Goal: Task Accomplishment & Management: Manage account settings

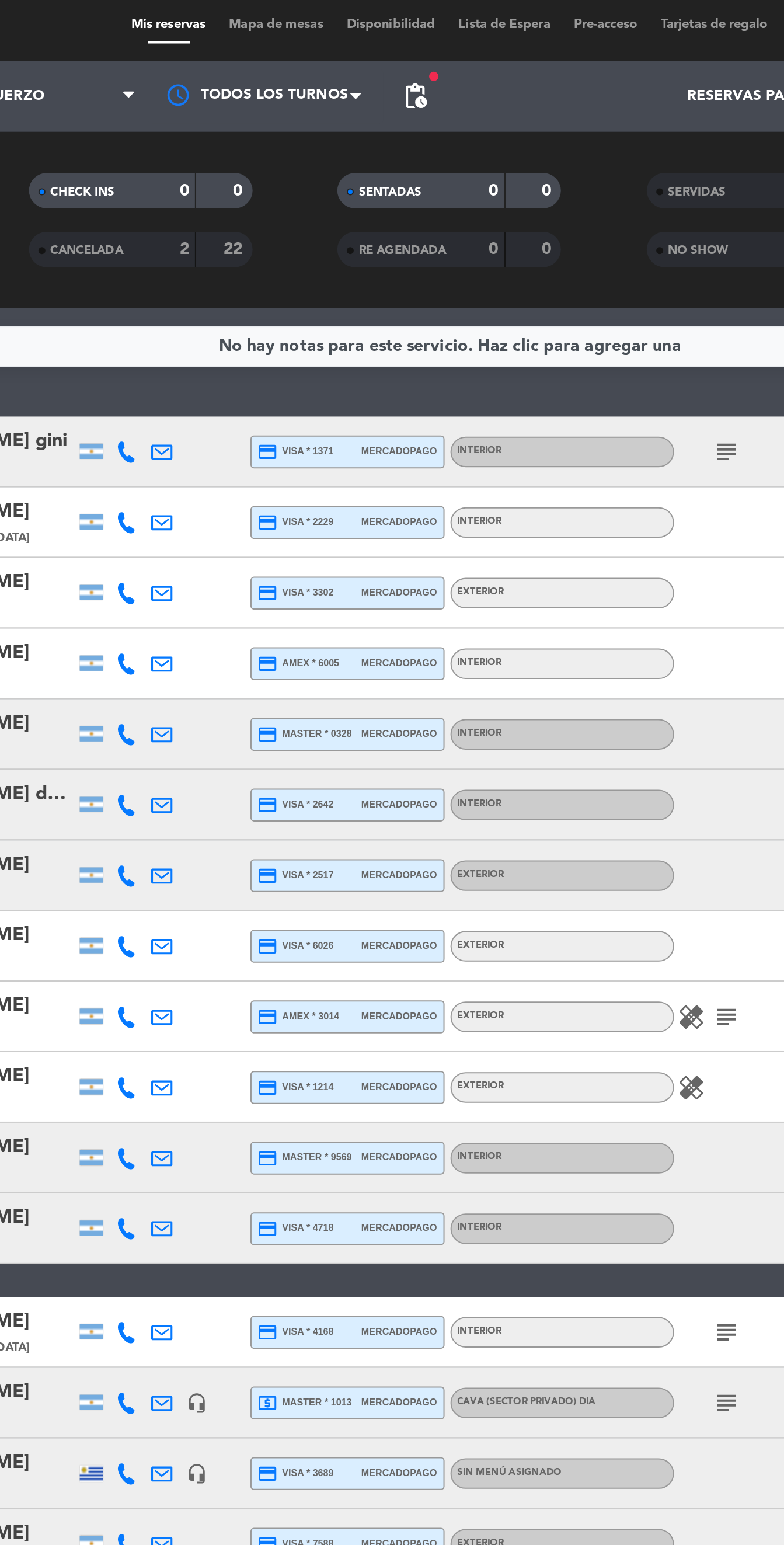
click at [378, 49] on span "pending_actions" at bounding box center [374, 52] width 14 height 14
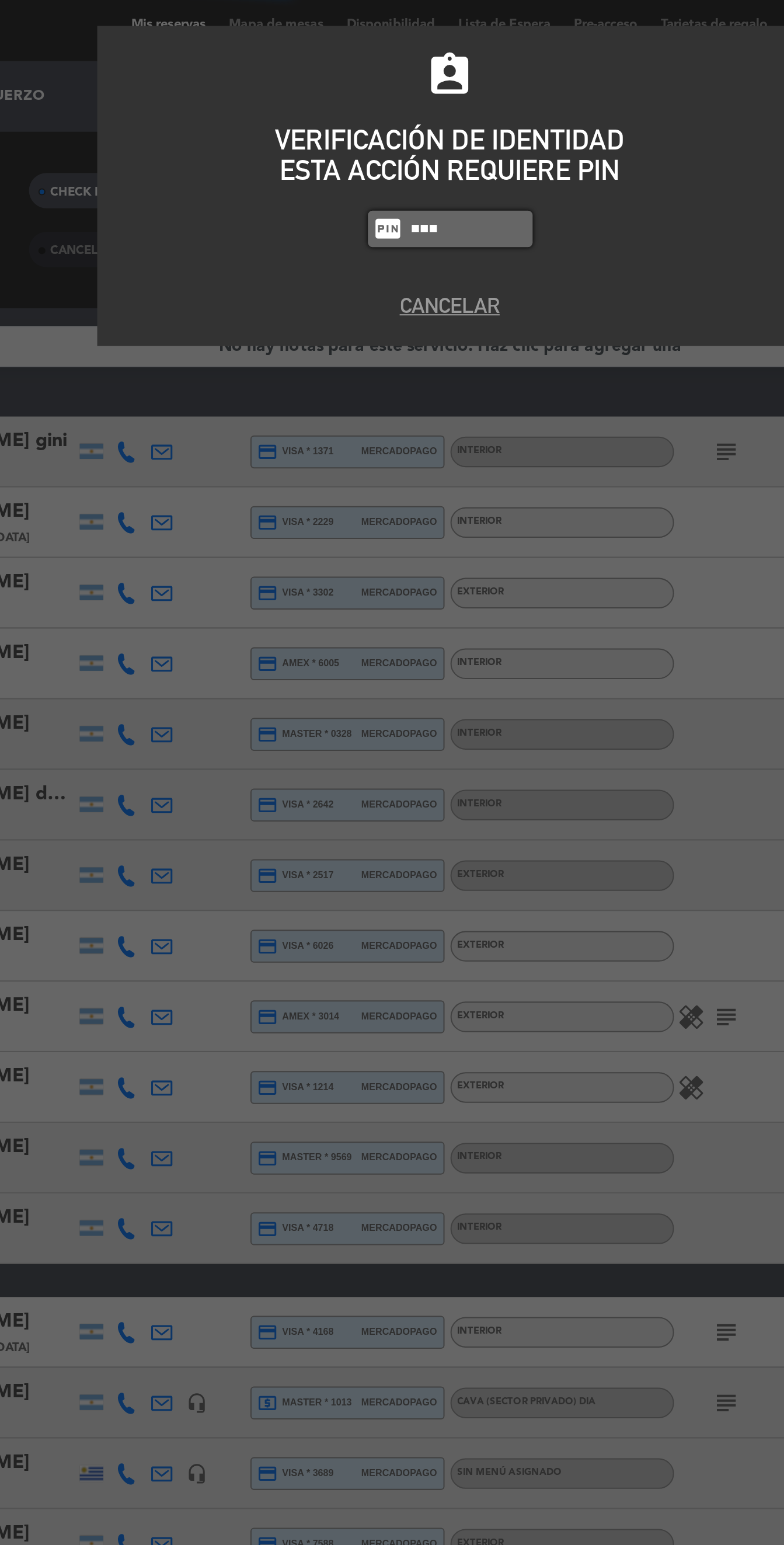
type input "2104"
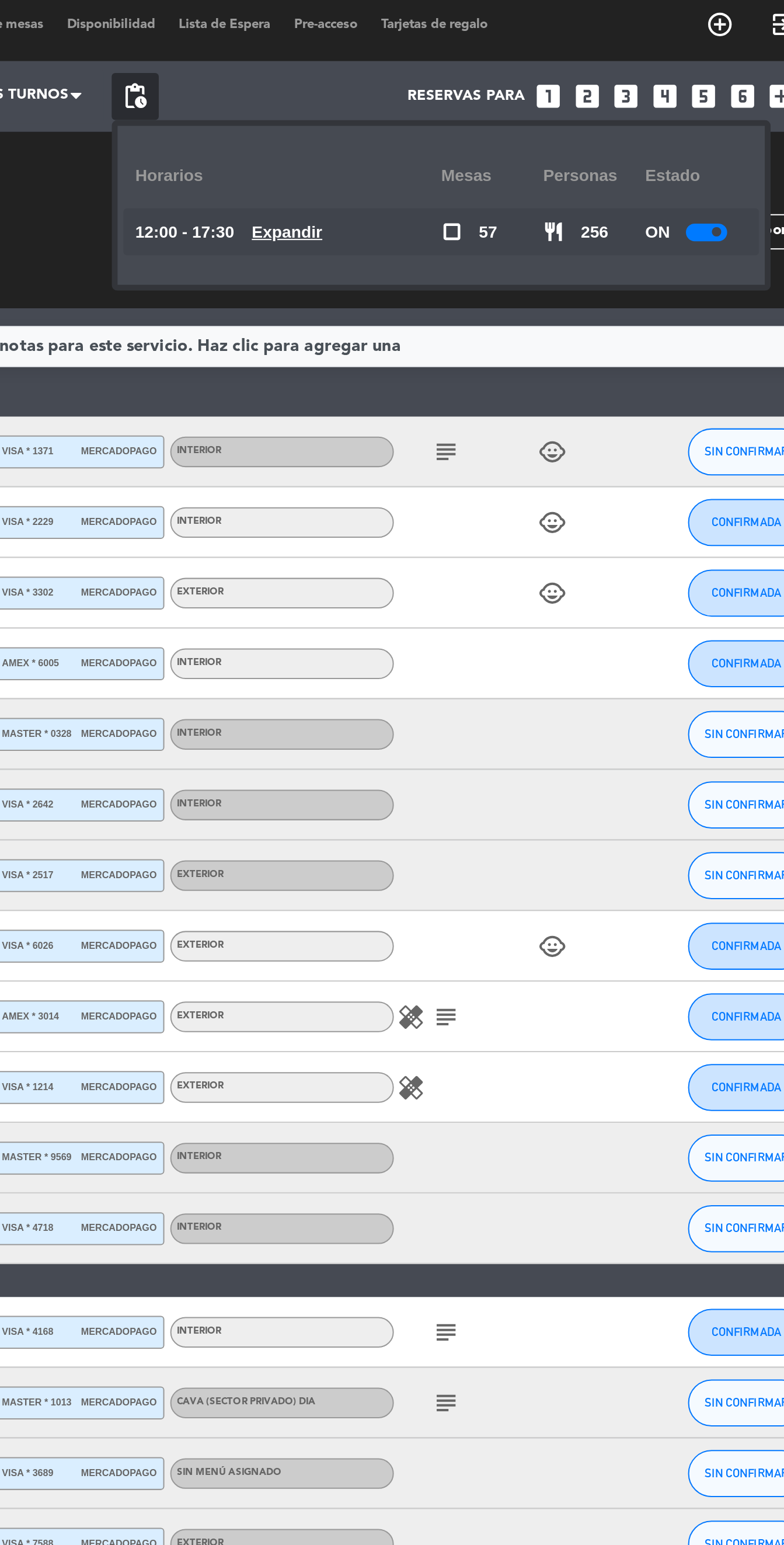
click at [445, 116] on u "Expandir" at bounding box center [450, 120] width 35 height 9
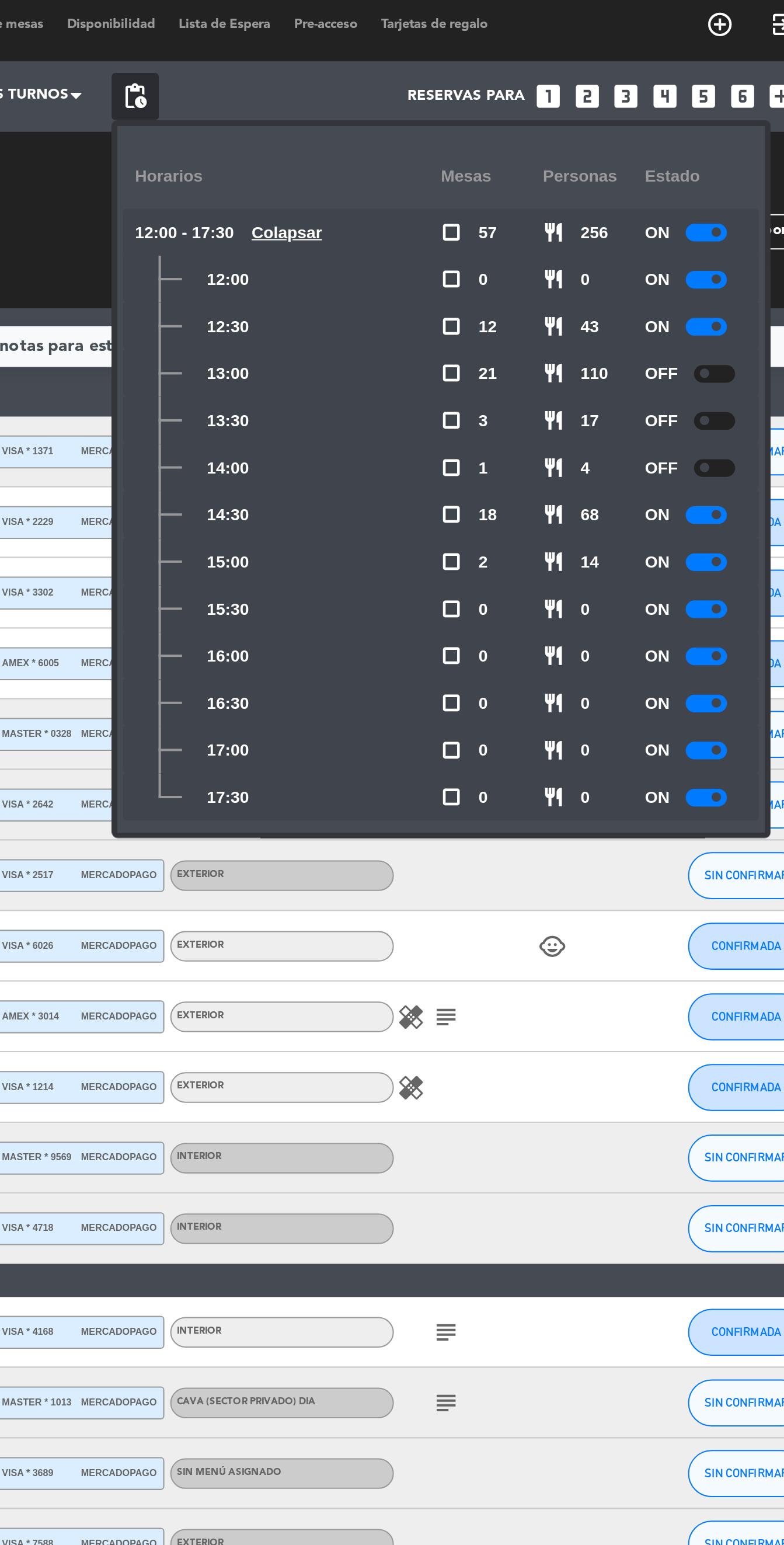
click at [555, 553] on div "healing" at bounding box center [556, 544] width 105 height 34
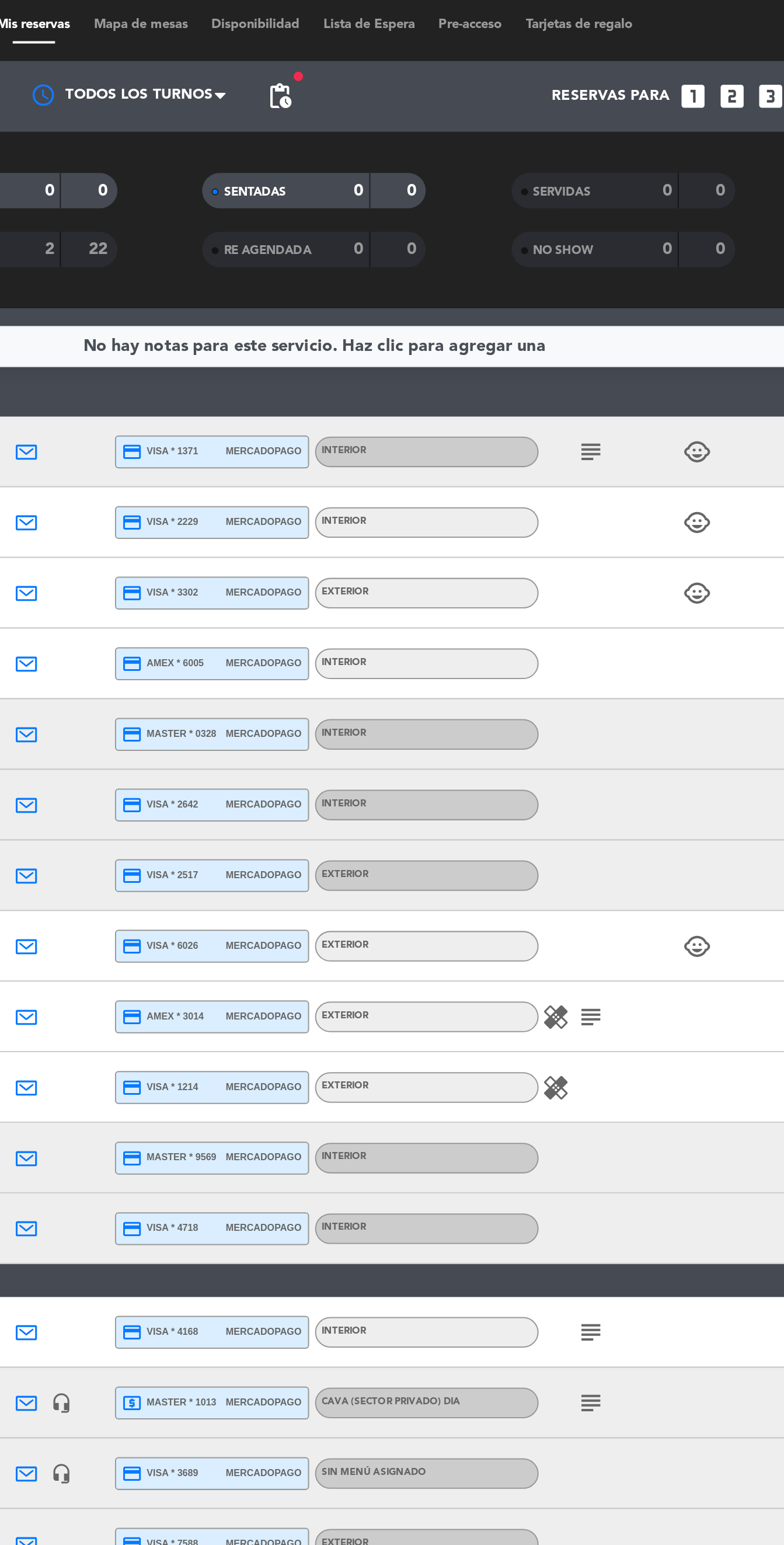
click at [528, 231] on icon "subject" at bounding box center [529, 228] width 14 height 14
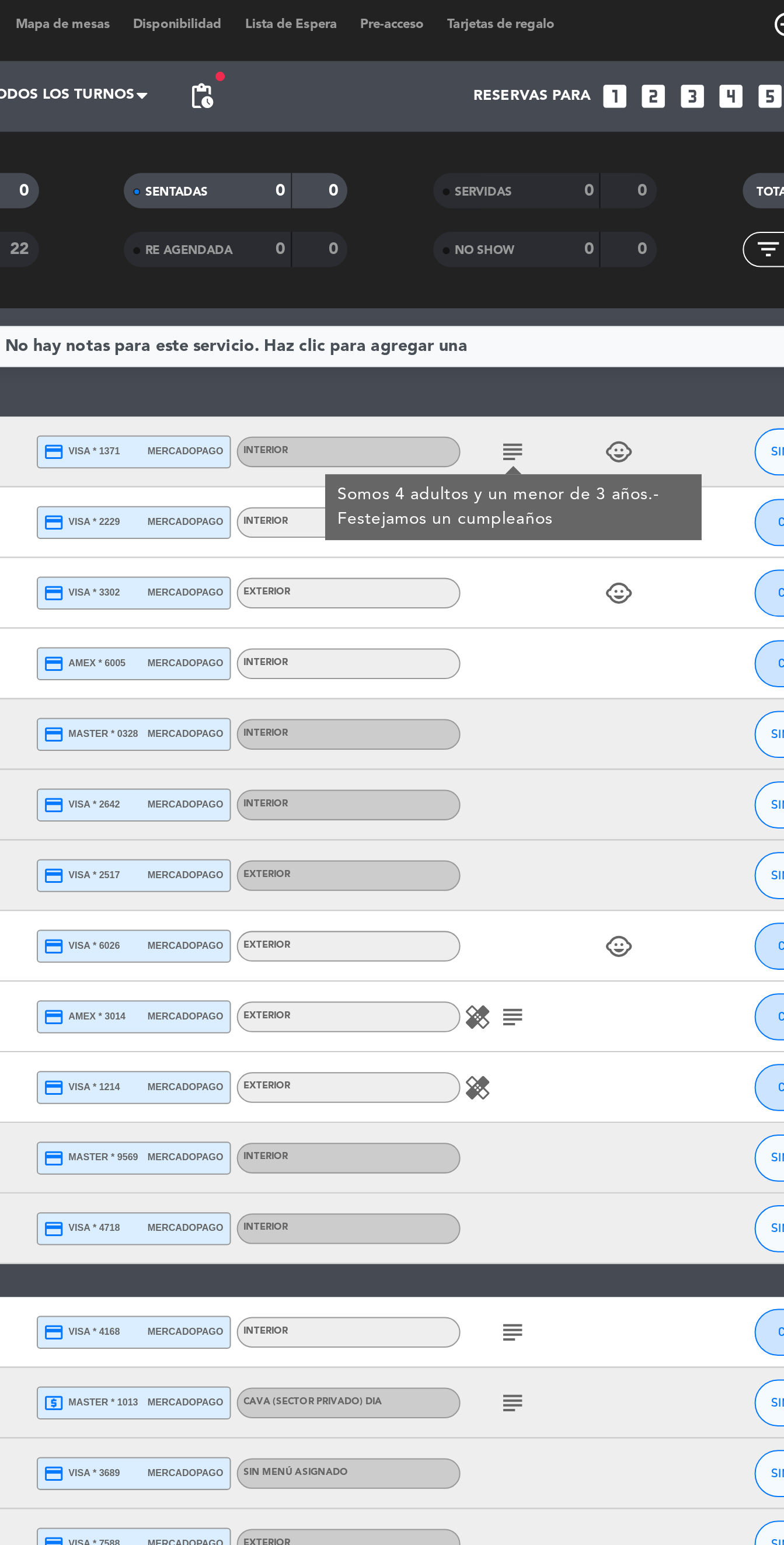
click at [530, 503] on icon "subject" at bounding box center [529, 508] width 14 height 14
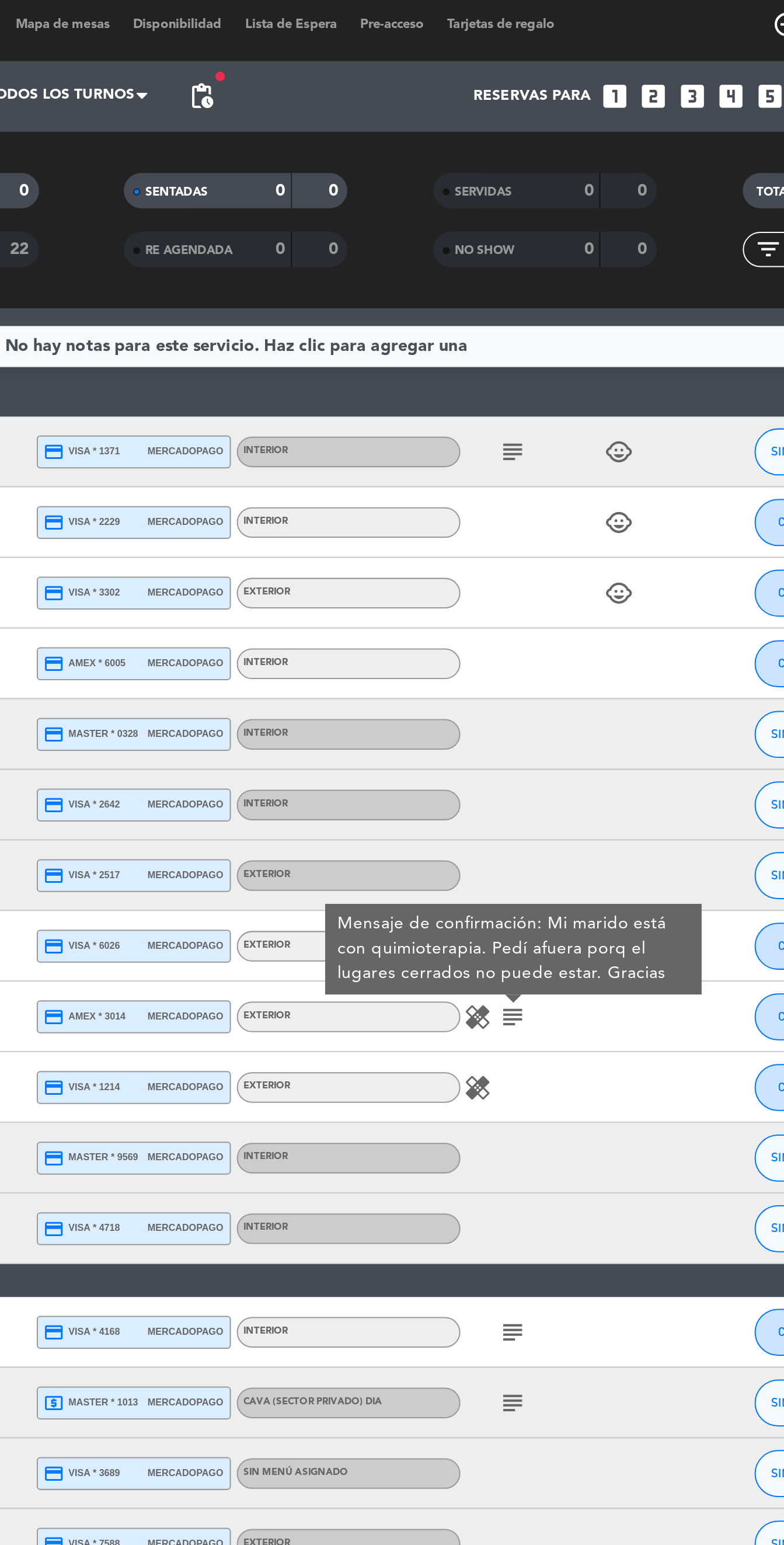
scroll to position [65, 0]
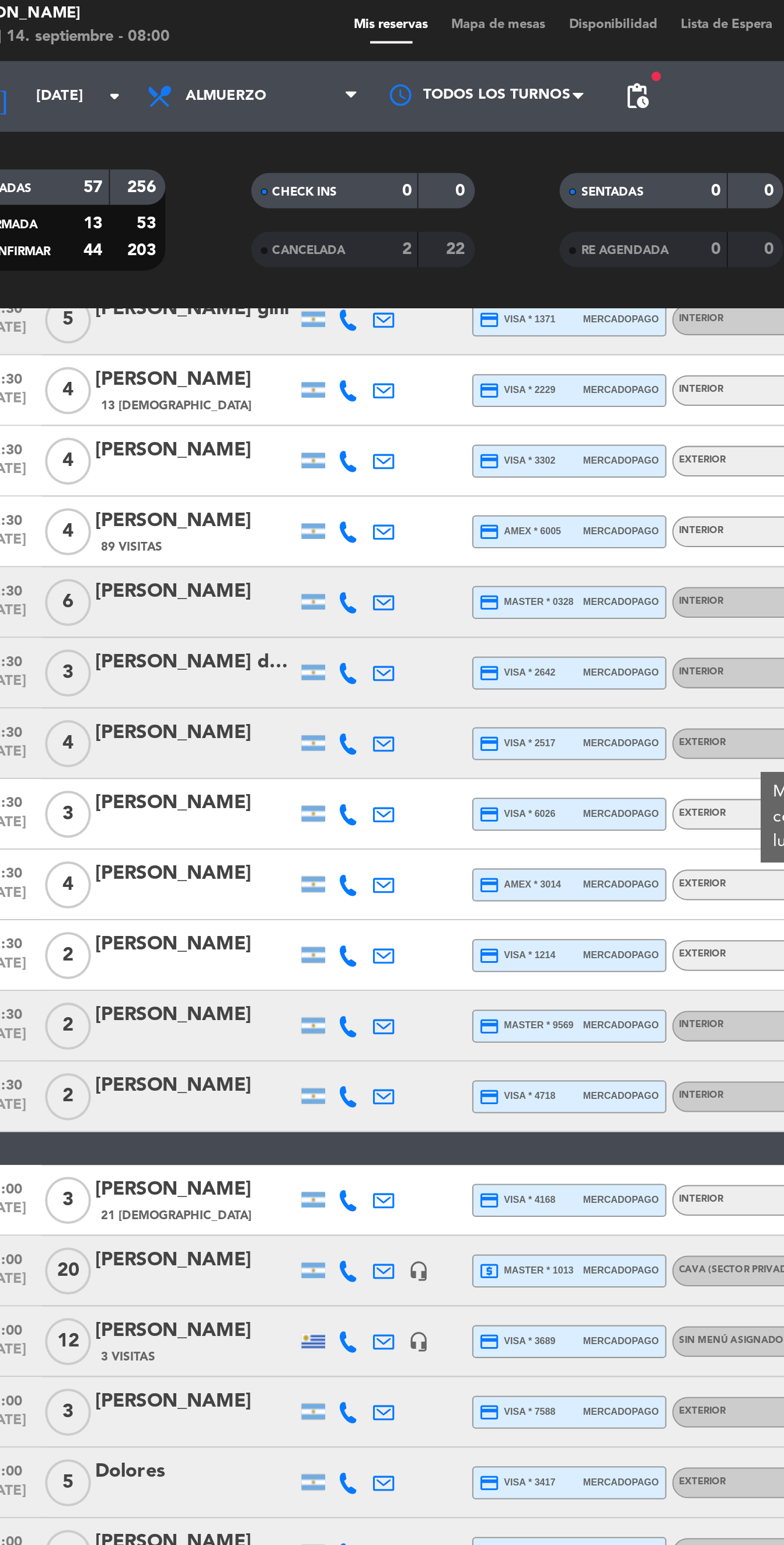
click at [96, 437] on span "4" at bounding box center [92, 444] width 23 height 24
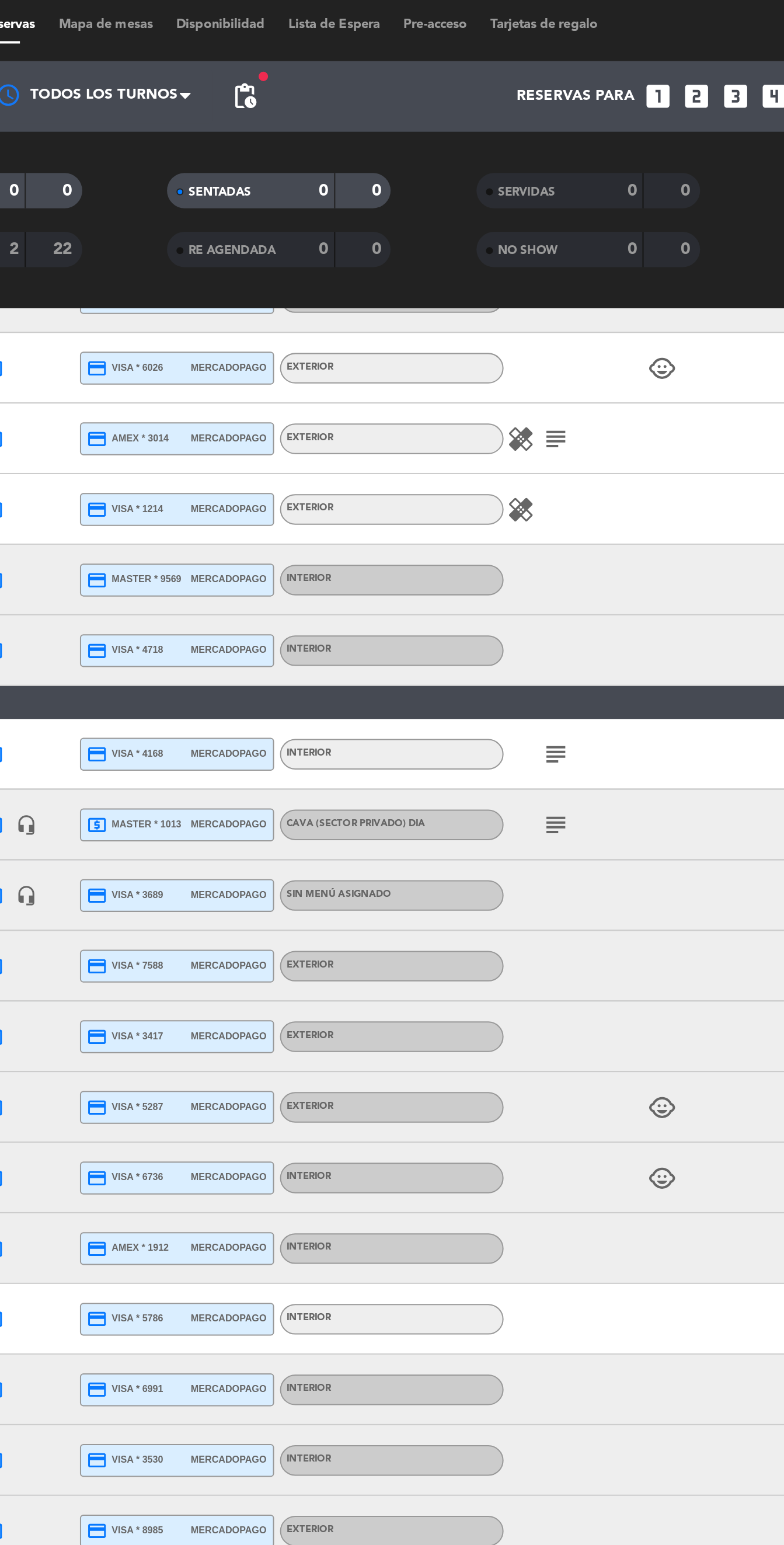
scroll to position [297, 0]
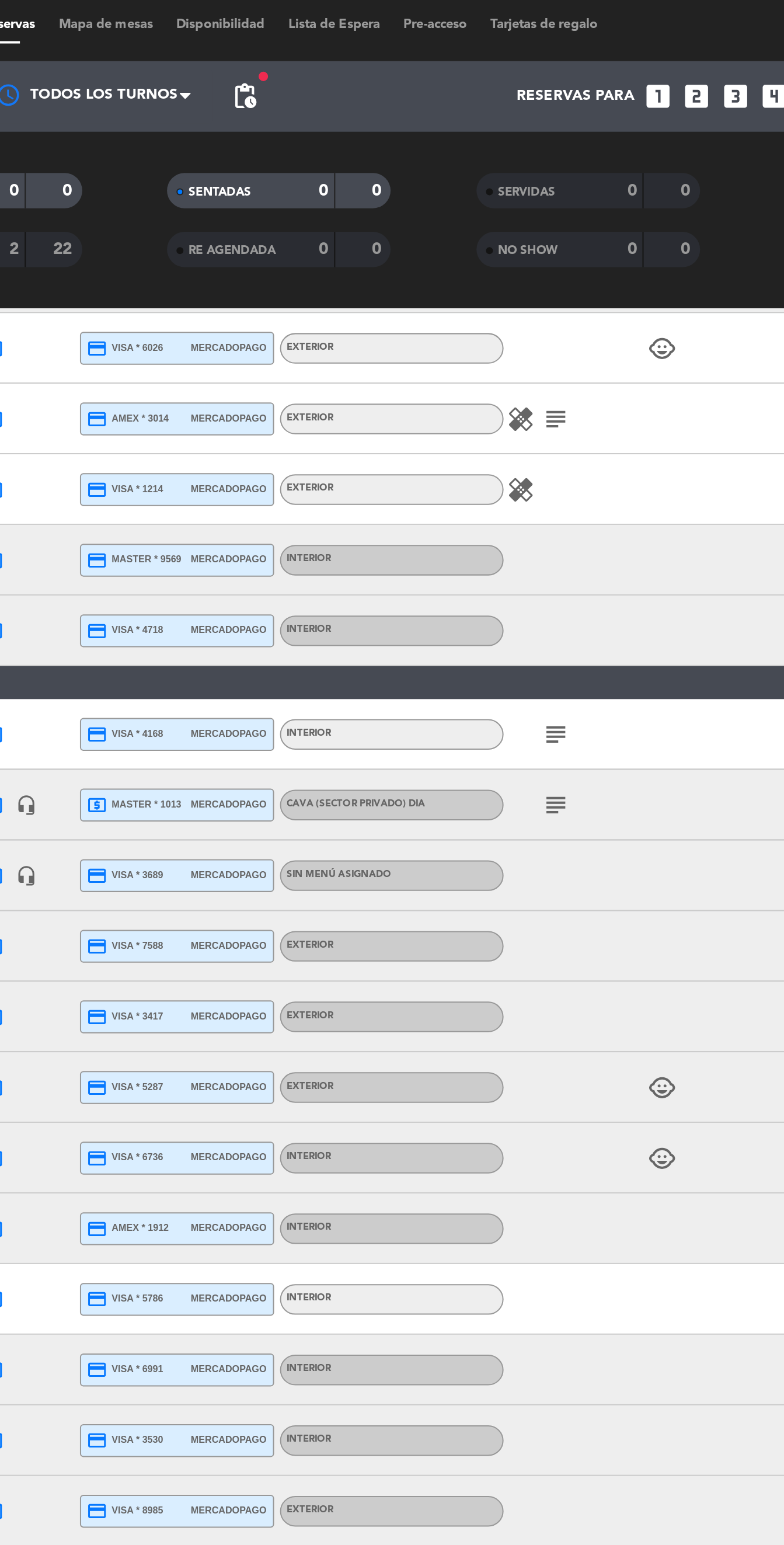
click at [529, 373] on icon "subject" at bounding box center [529, 368] width 14 height 14
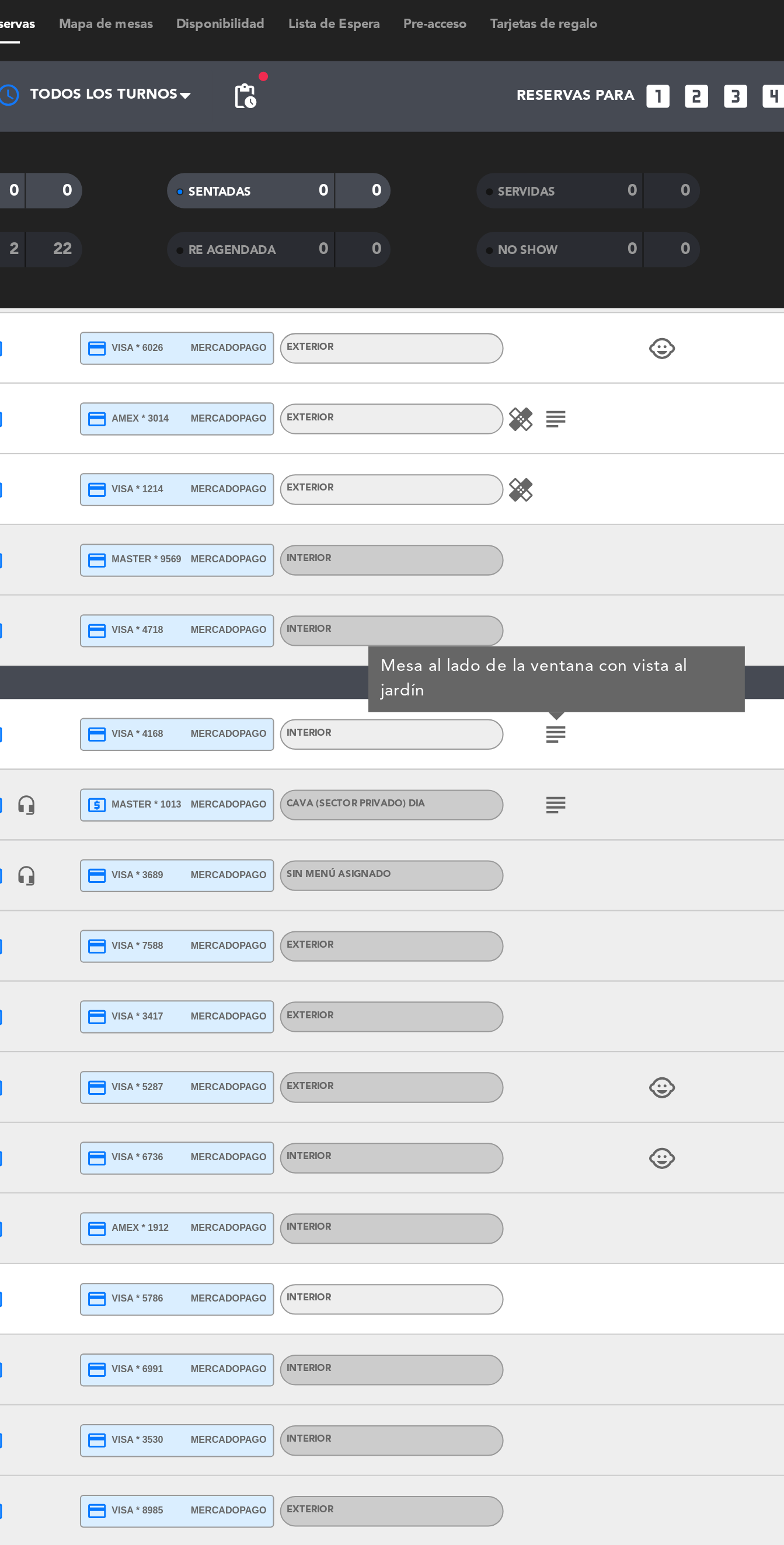
click at [531, 405] on icon "subject" at bounding box center [529, 404] width 14 height 14
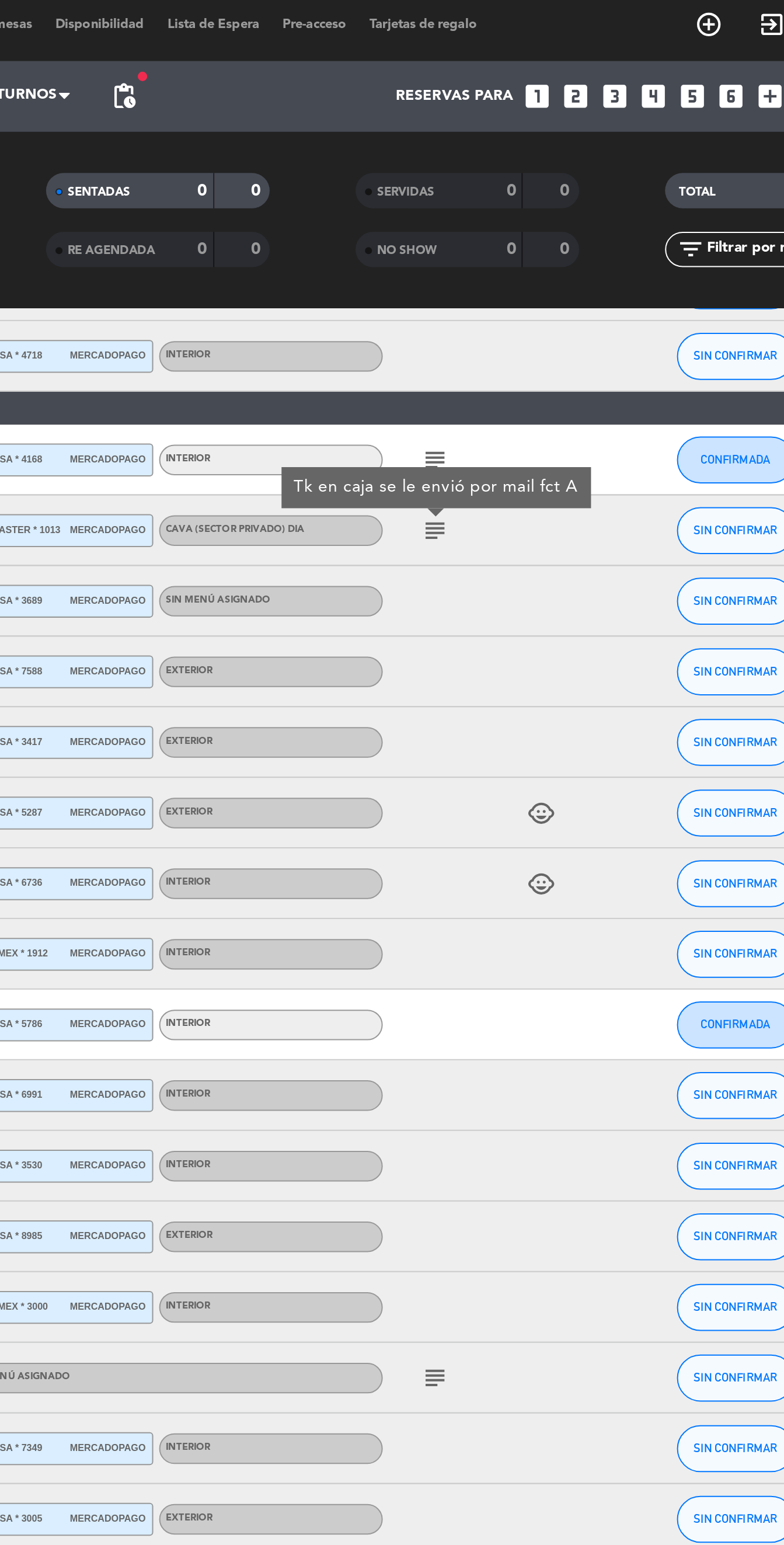
scroll to position [680, 0]
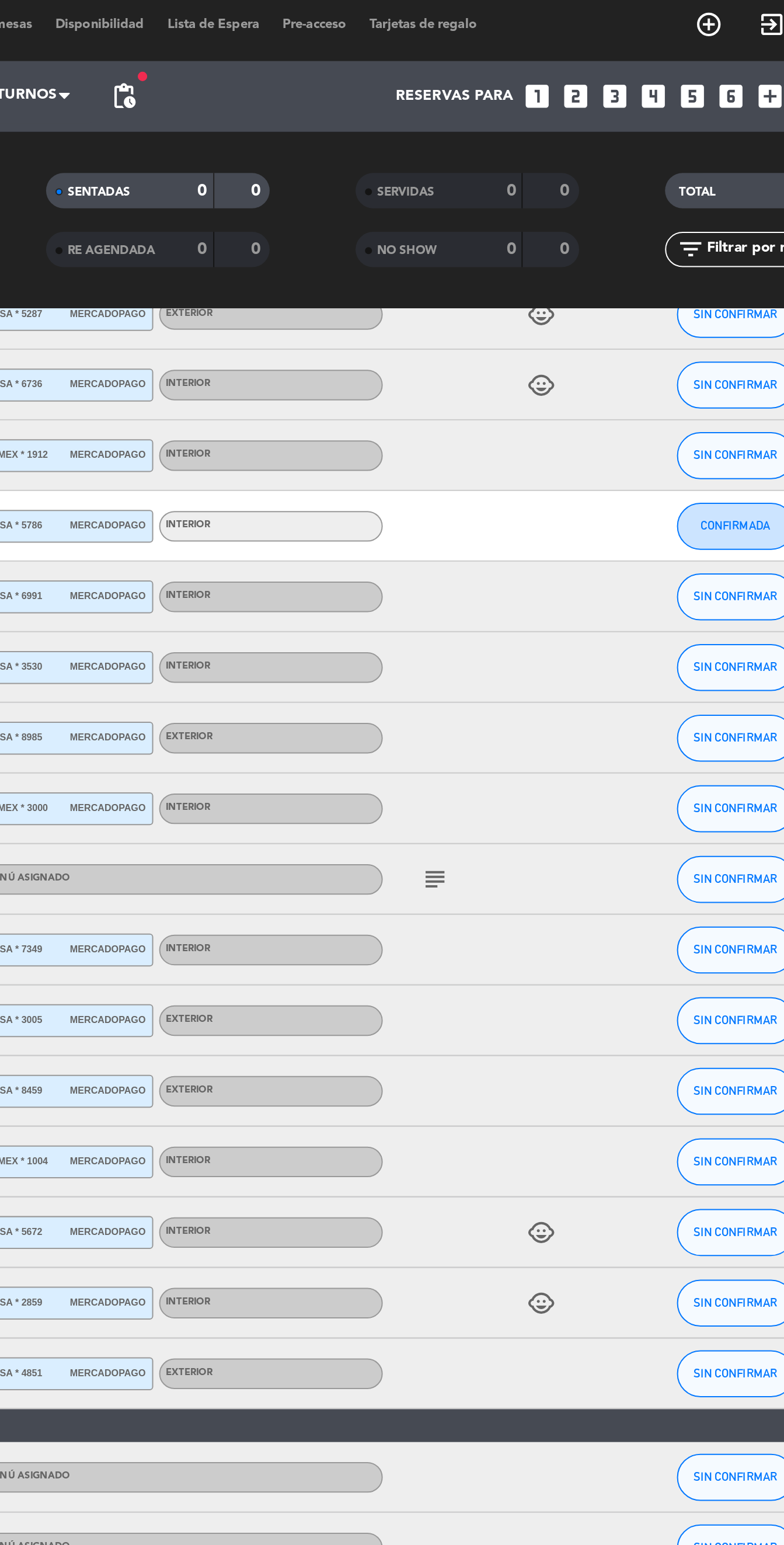
click at [522, 435] on icon "subject" at bounding box center [529, 441] width 14 height 14
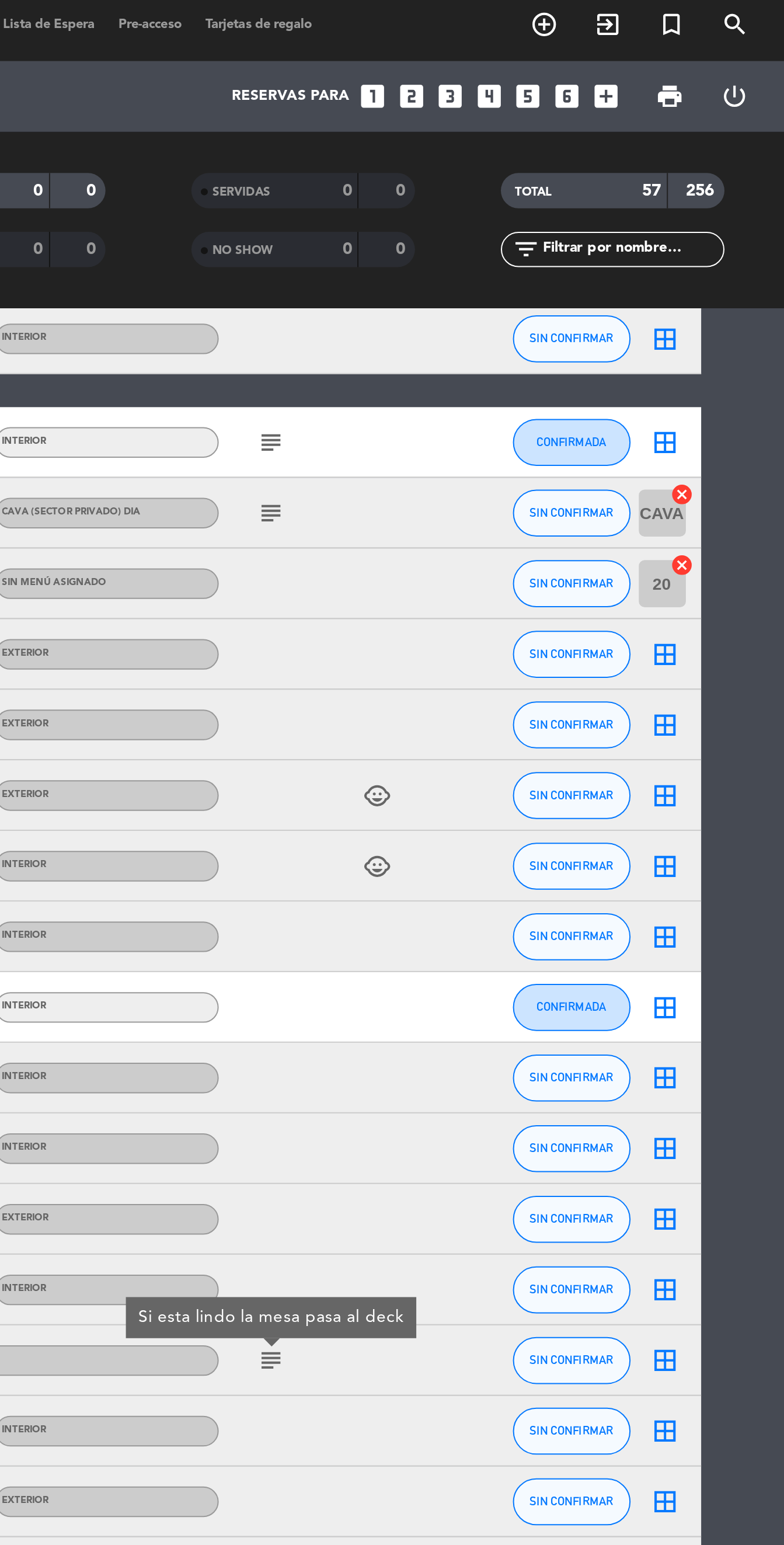
scroll to position [428, 0]
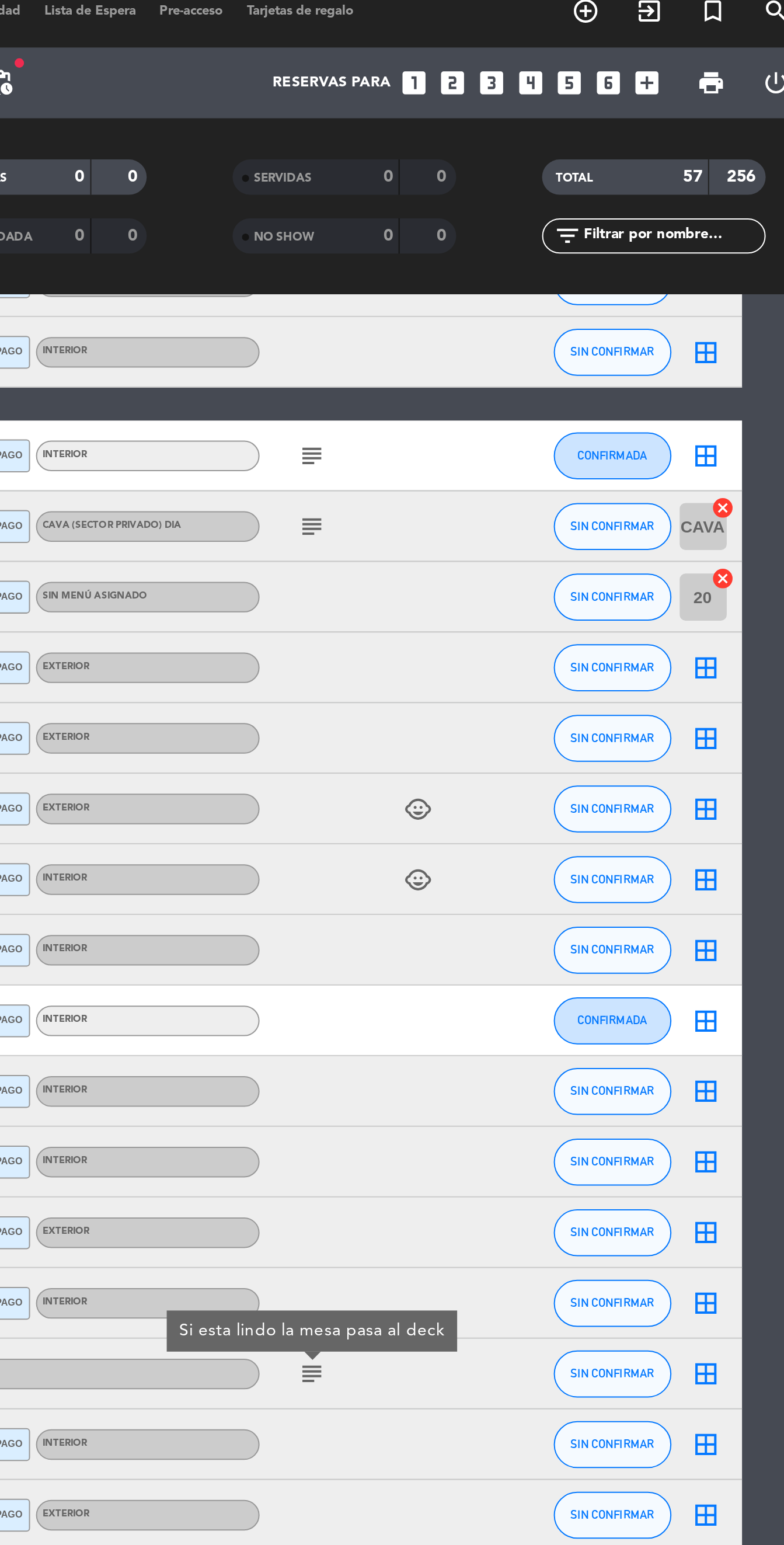
click at [529, 269] on icon "subject" at bounding box center [529, 272] width 14 height 14
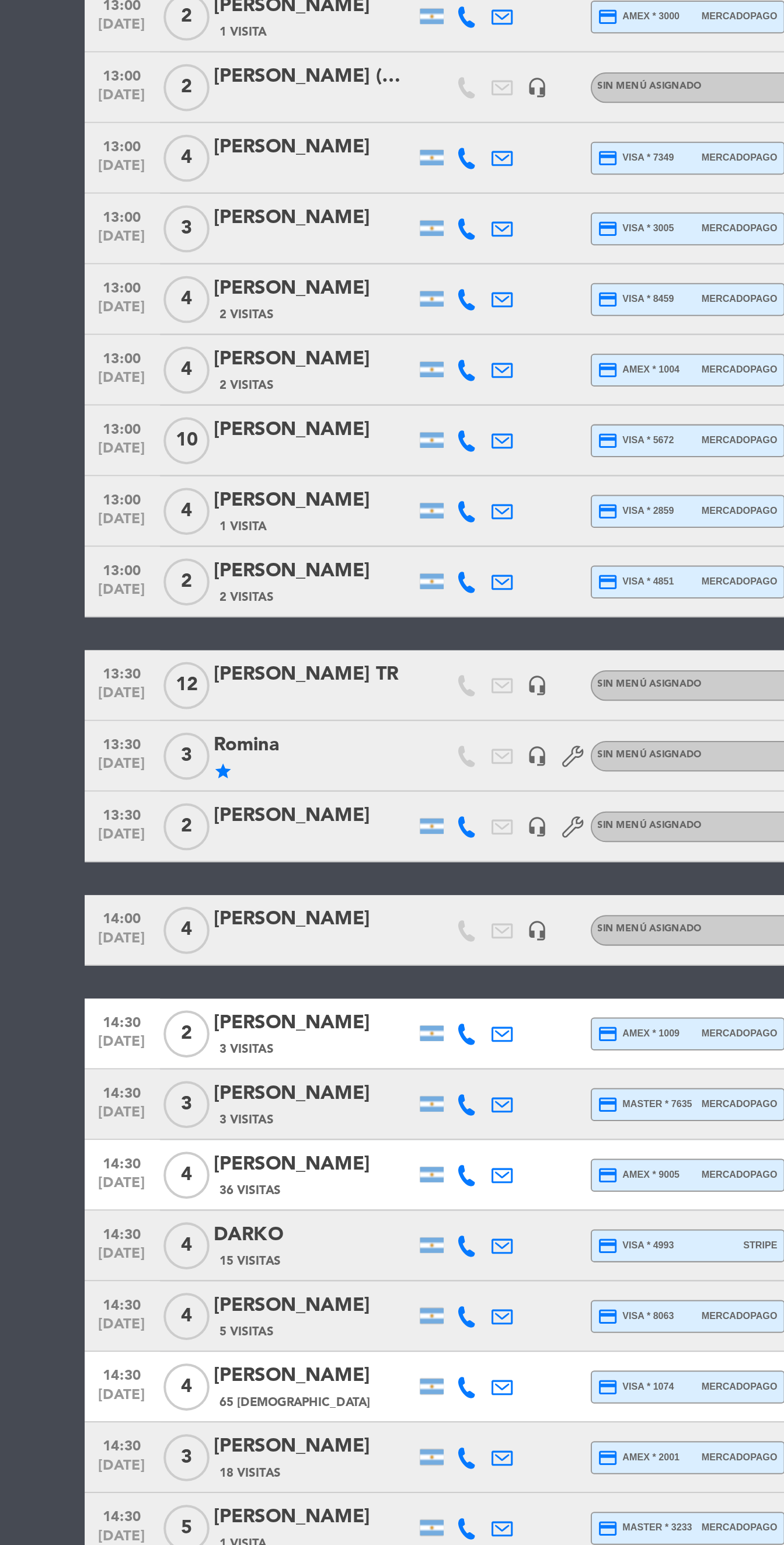
scroll to position [475, 0]
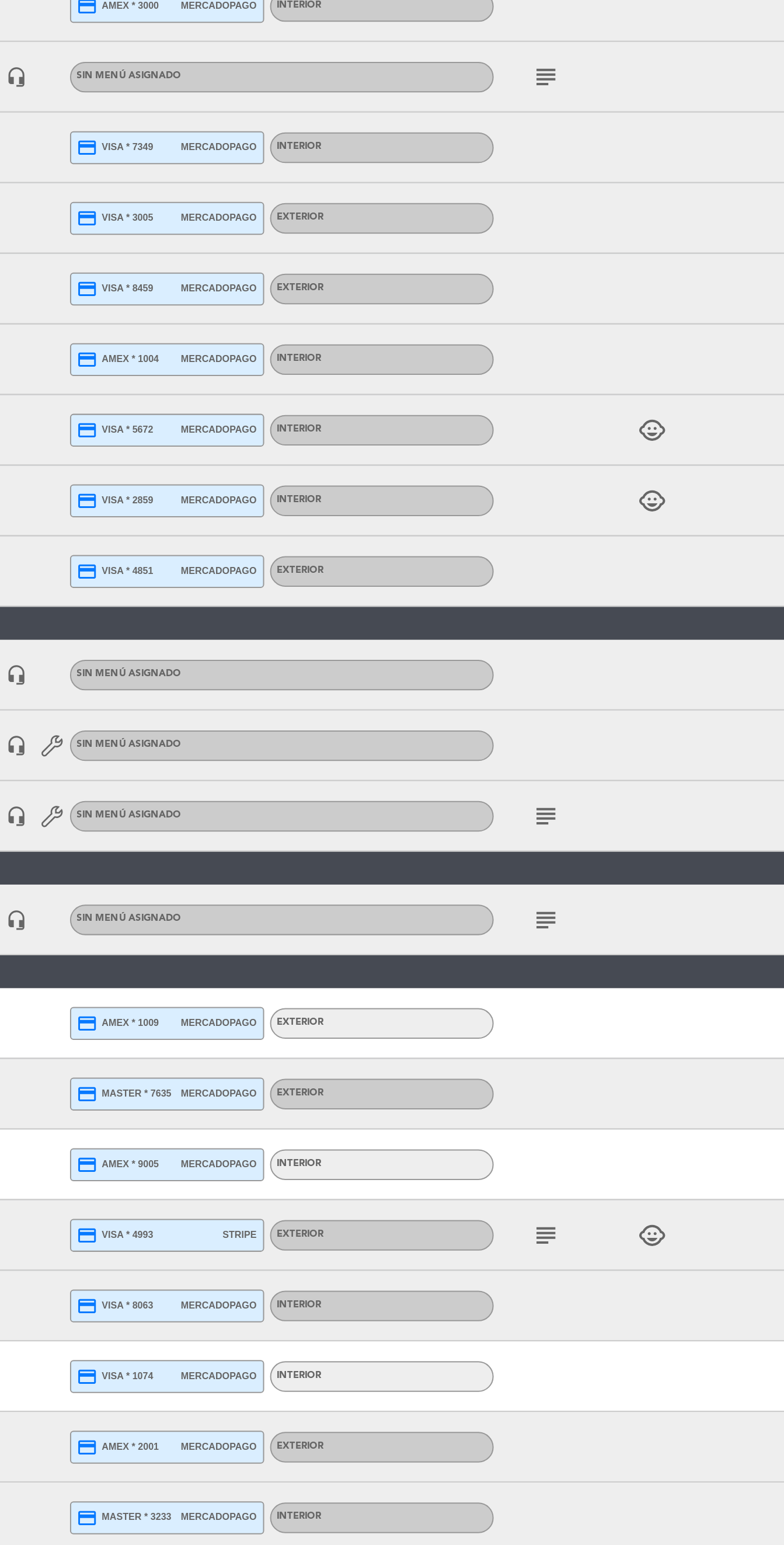
click at [526, 1017] on icon "subject" at bounding box center [529, 1012] width 14 height 14
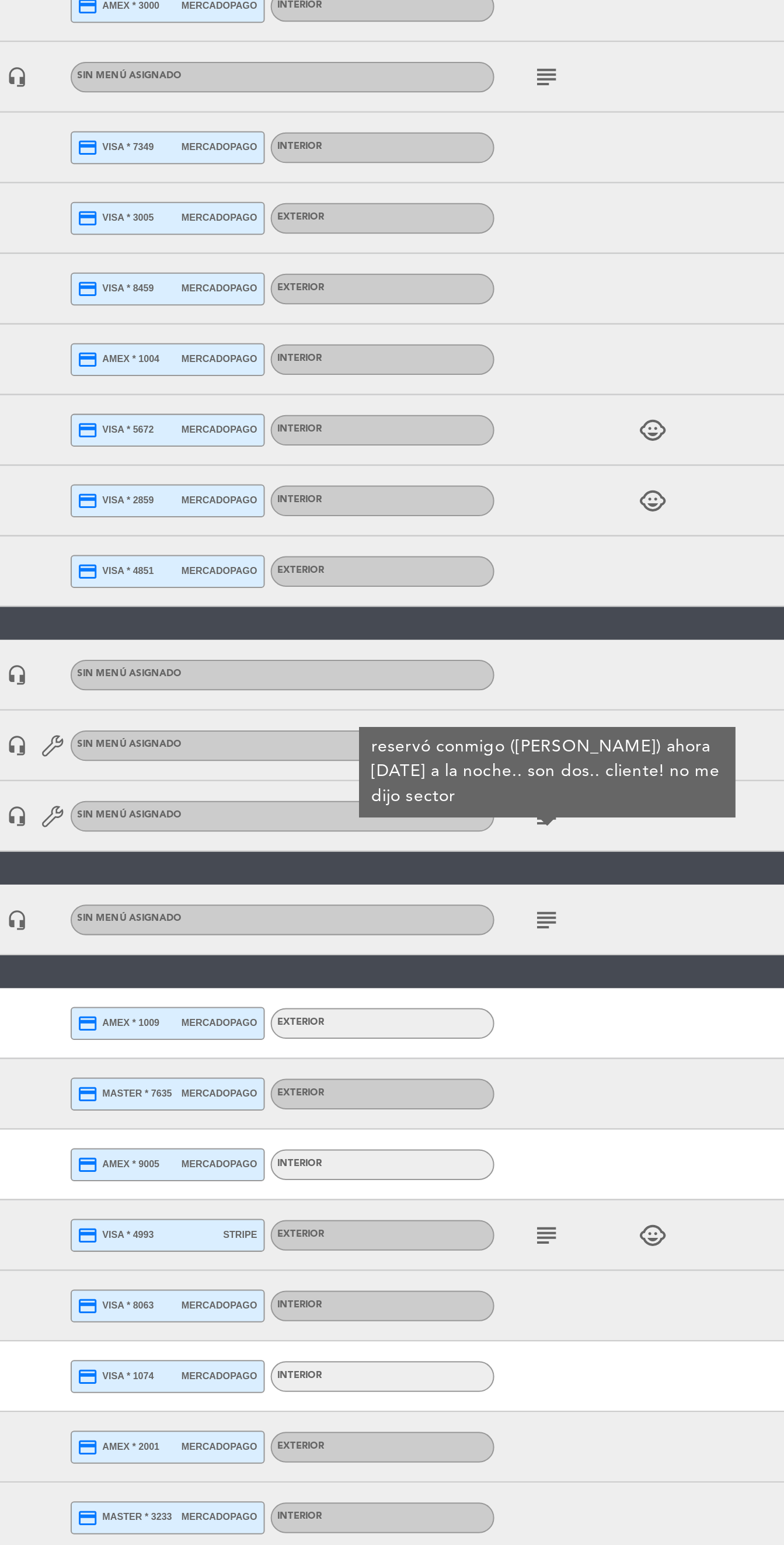
click at [529, 1069] on icon "subject" at bounding box center [529, 1064] width 14 height 14
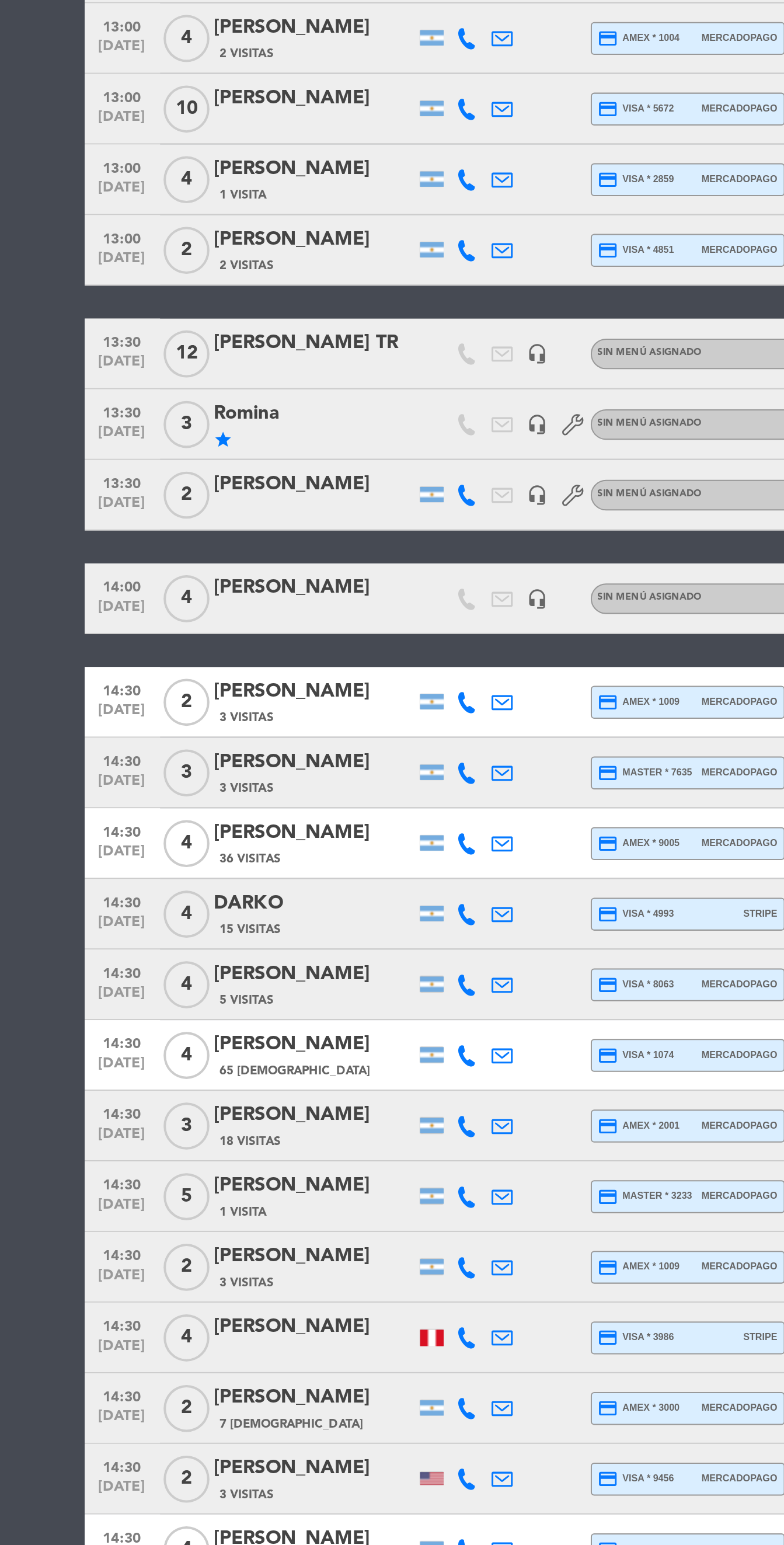
scroll to position [634, 0]
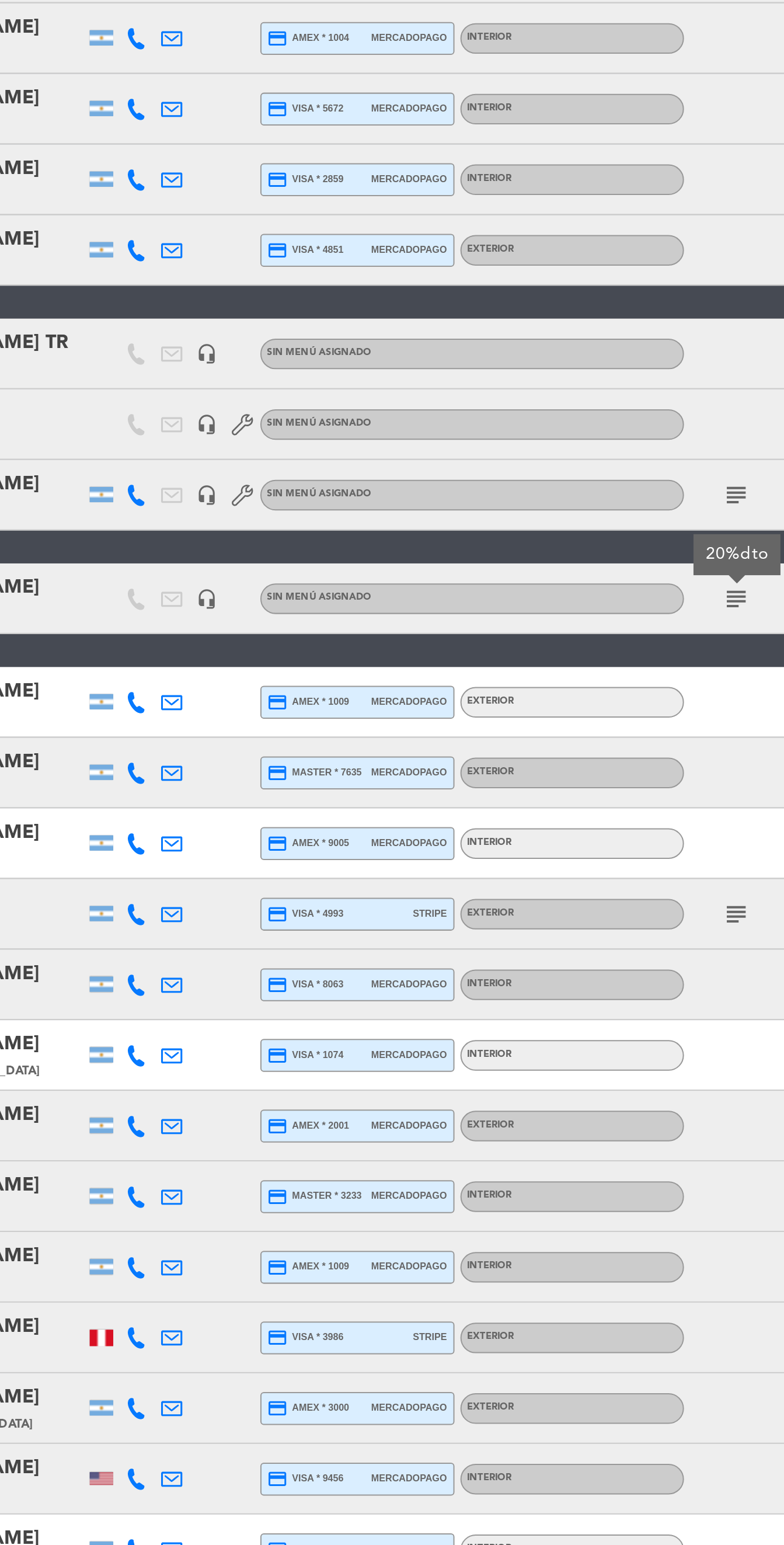
click at [523, 1059] on icon "subject" at bounding box center [529, 1061] width 14 height 14
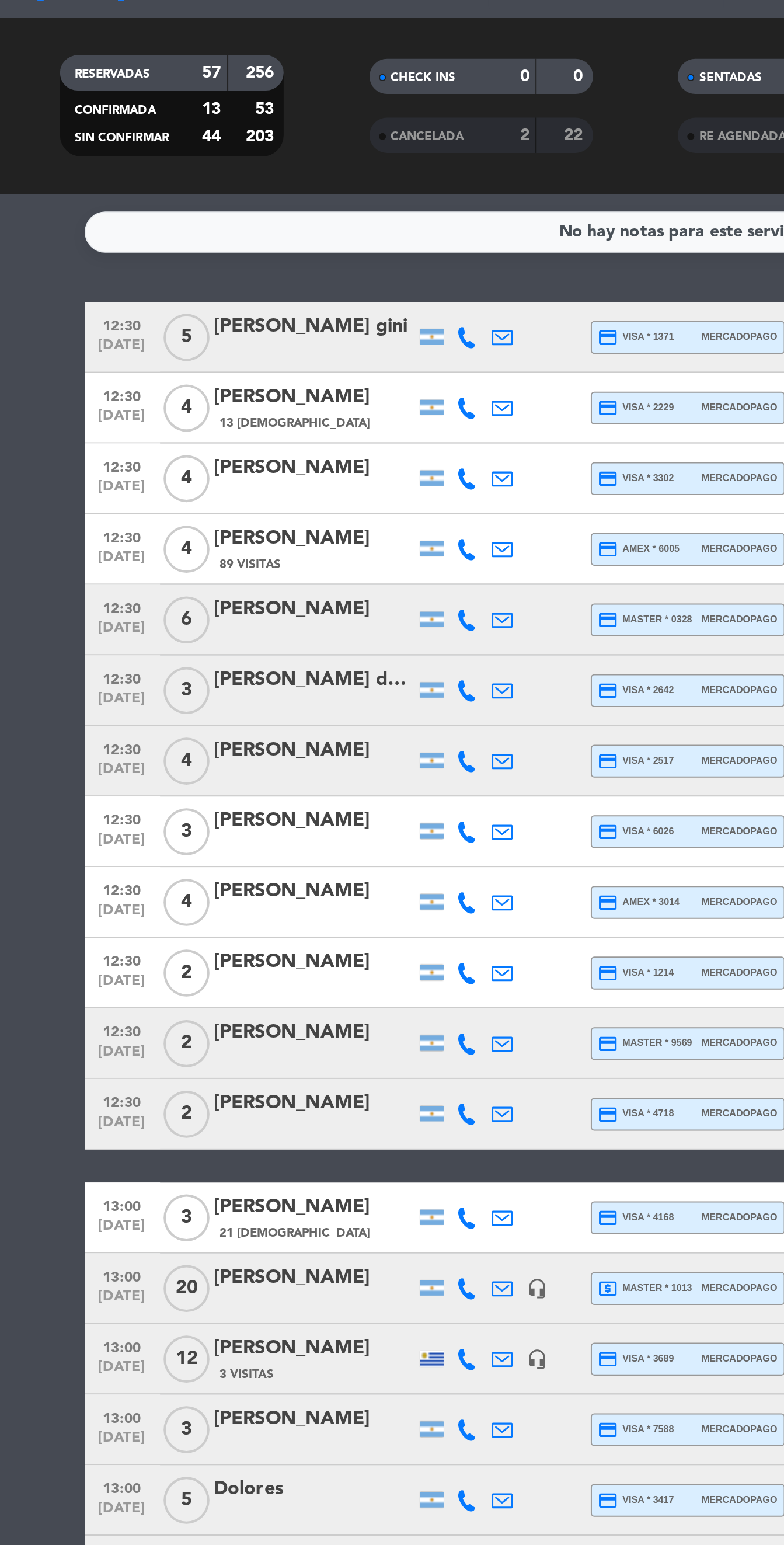
scroll to position [0, 0]
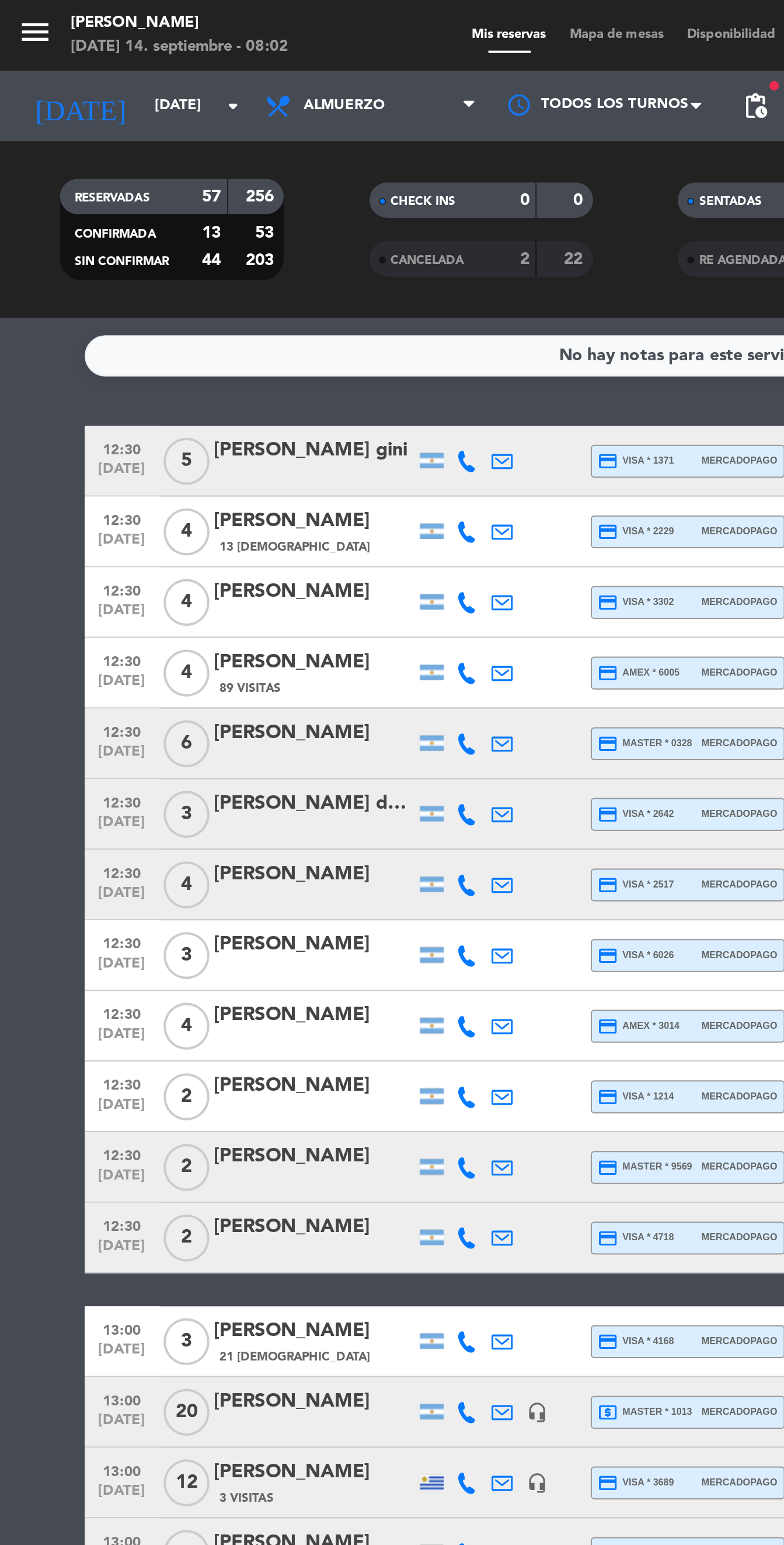
click at [378, 51] on span "pending_actions" at bounding box center [374, 52] width 14 height 14
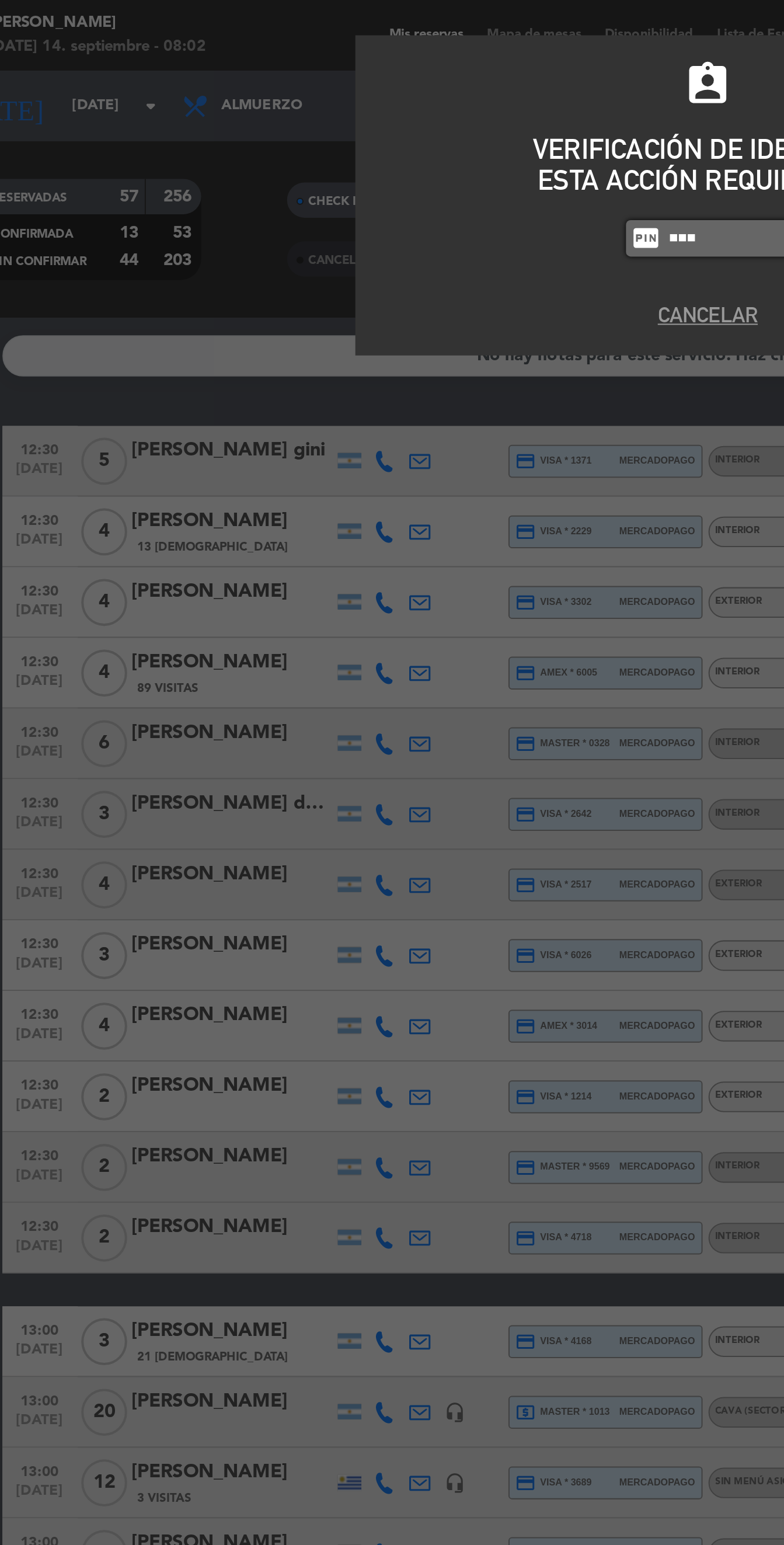
type input "2104"
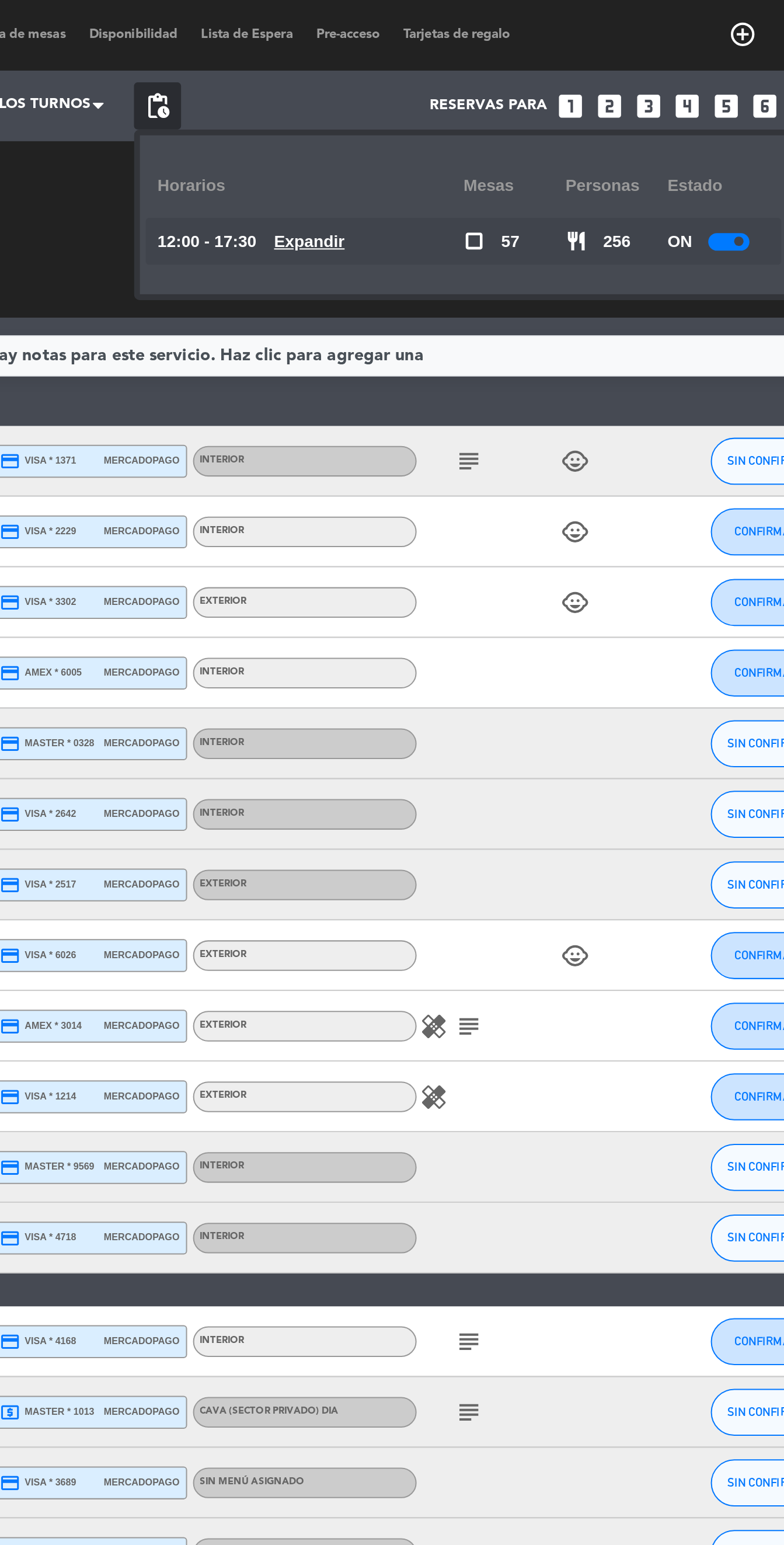
click at [451, 118] on u "Expandir" at bounding box center [450, 120] width 35 height 9
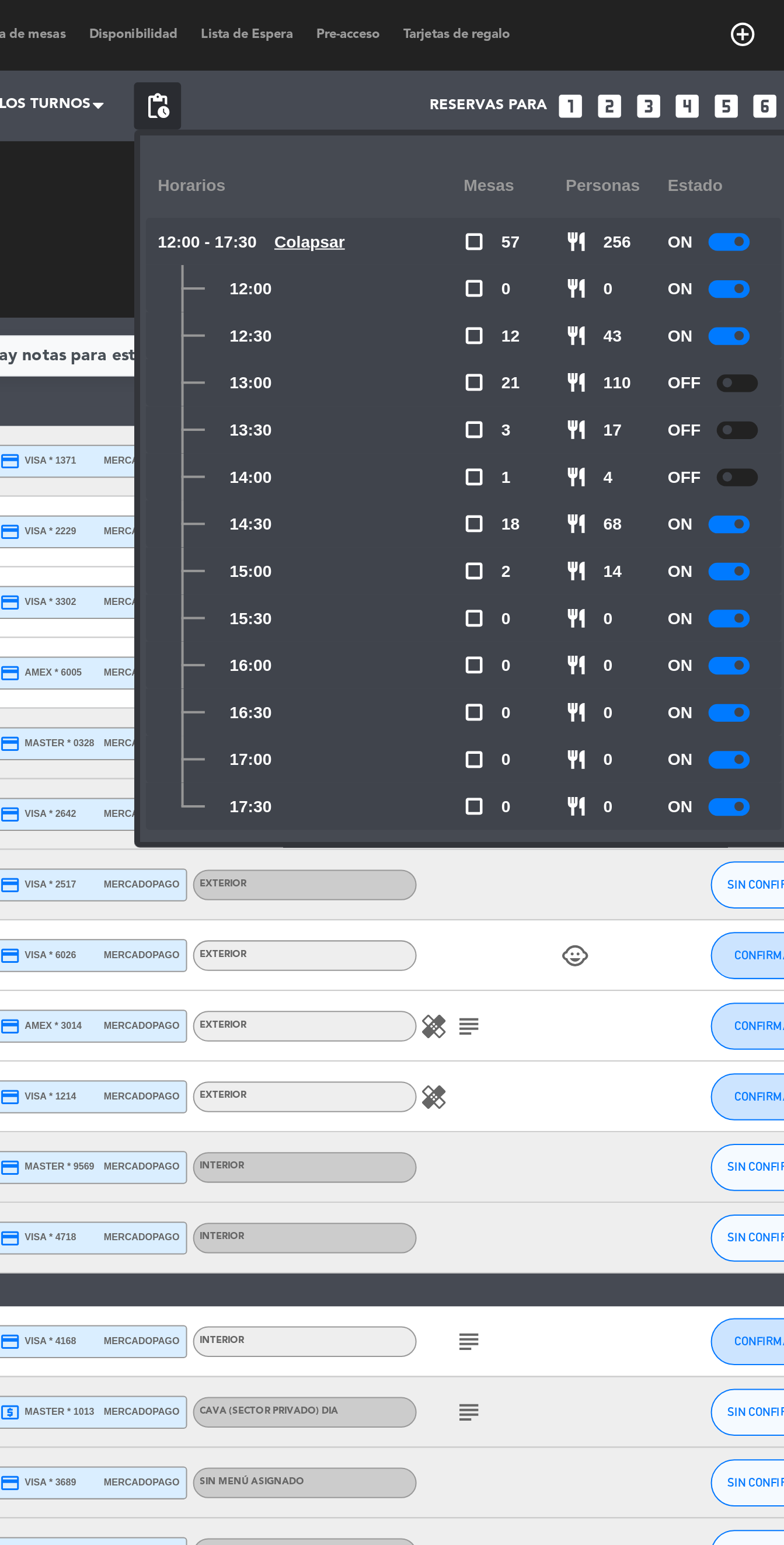
click at [658, 186] on div at bounding box center [662, 189] width 20 height 9
click at [659, 215] on div at bounding box center [662, 213] width 20 height 9
click at [565, 532] on div "healing" at bounding box center [556, 544] width 105 height 34
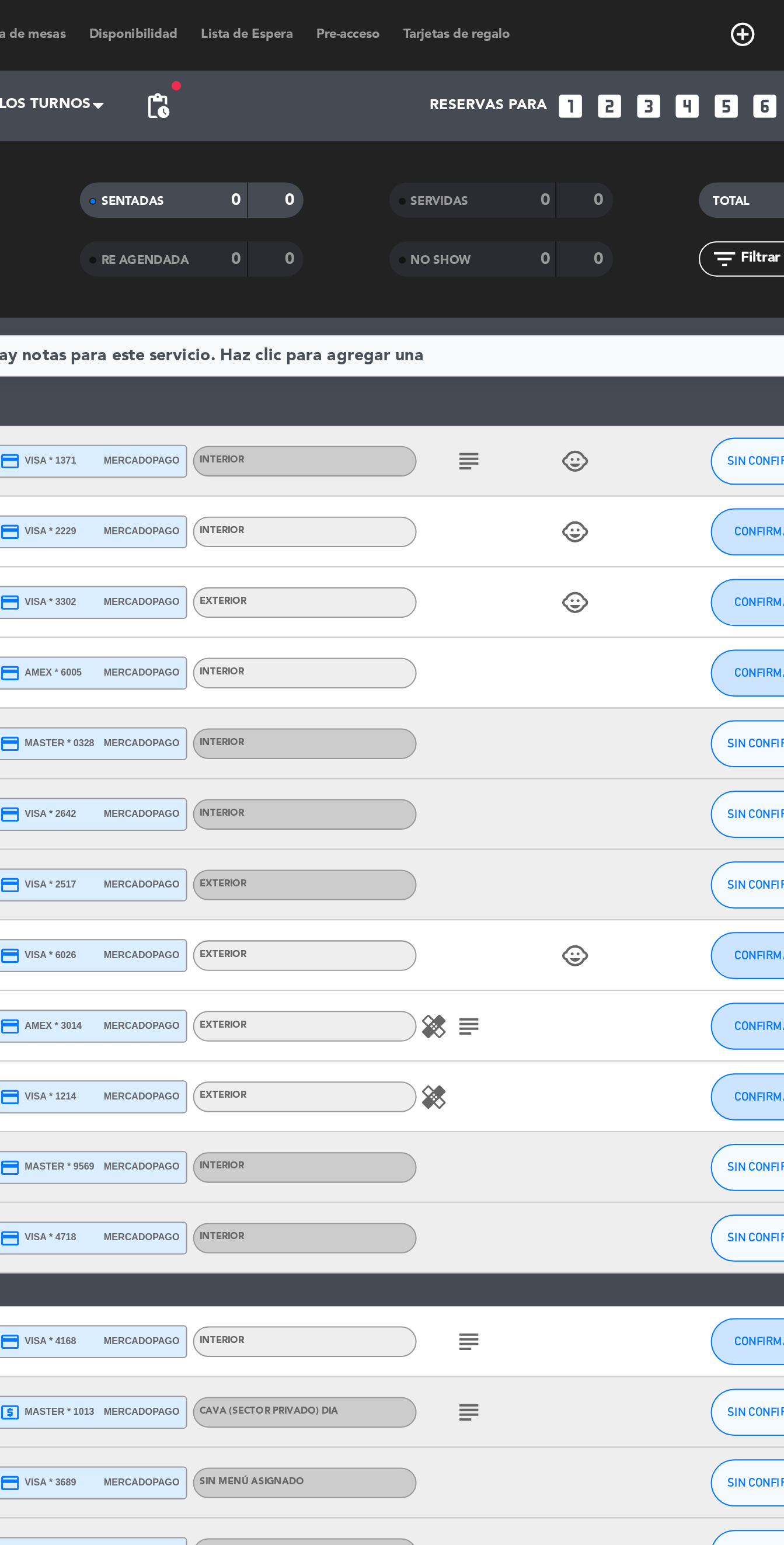
scroll to position [15, 0]
